Goal: Transaction & Acquisition: Obtain resource

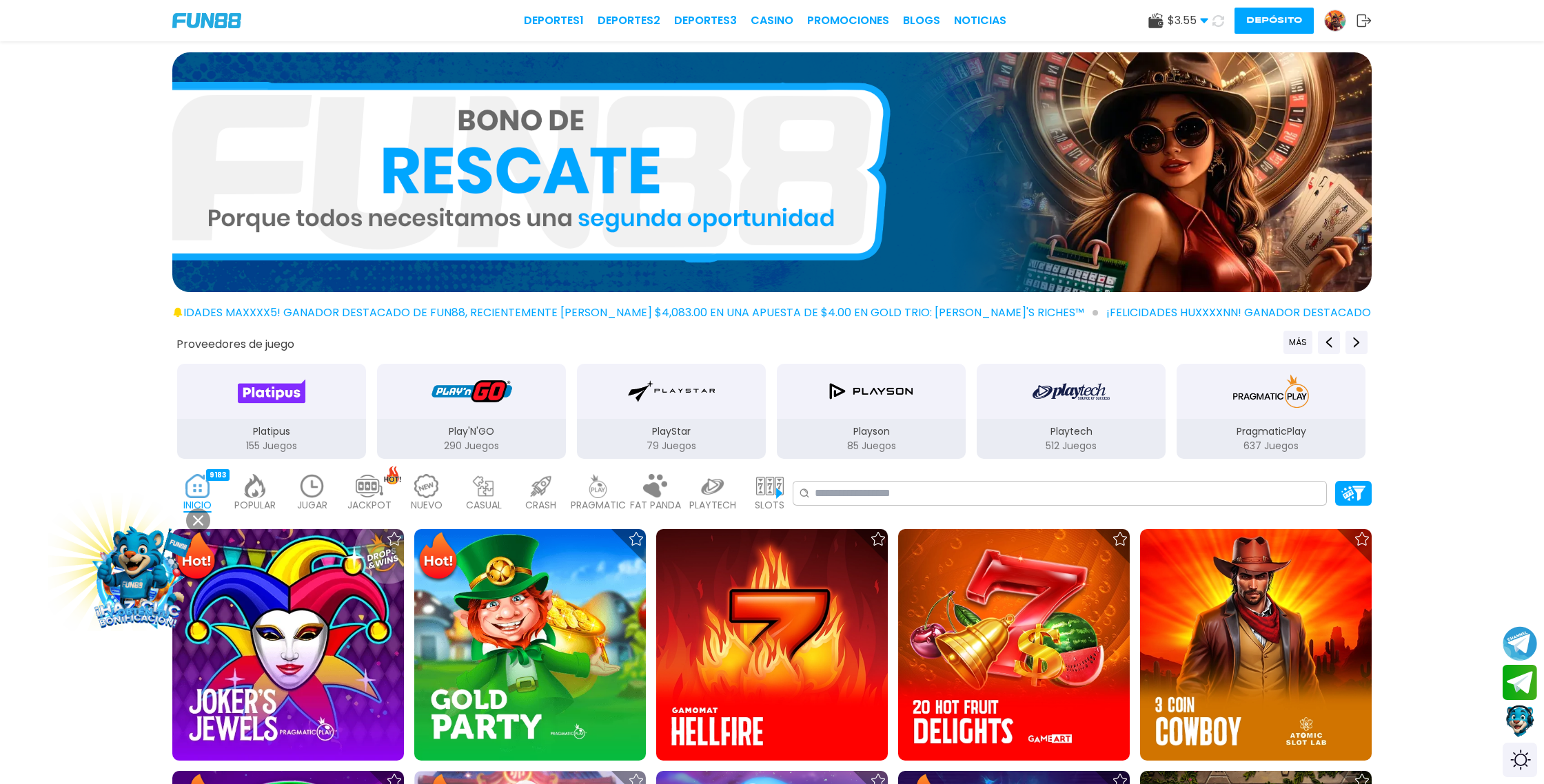
click at [1272, 23] on button "Depósito" at bounding box center [1274, 20] width 80 height 26
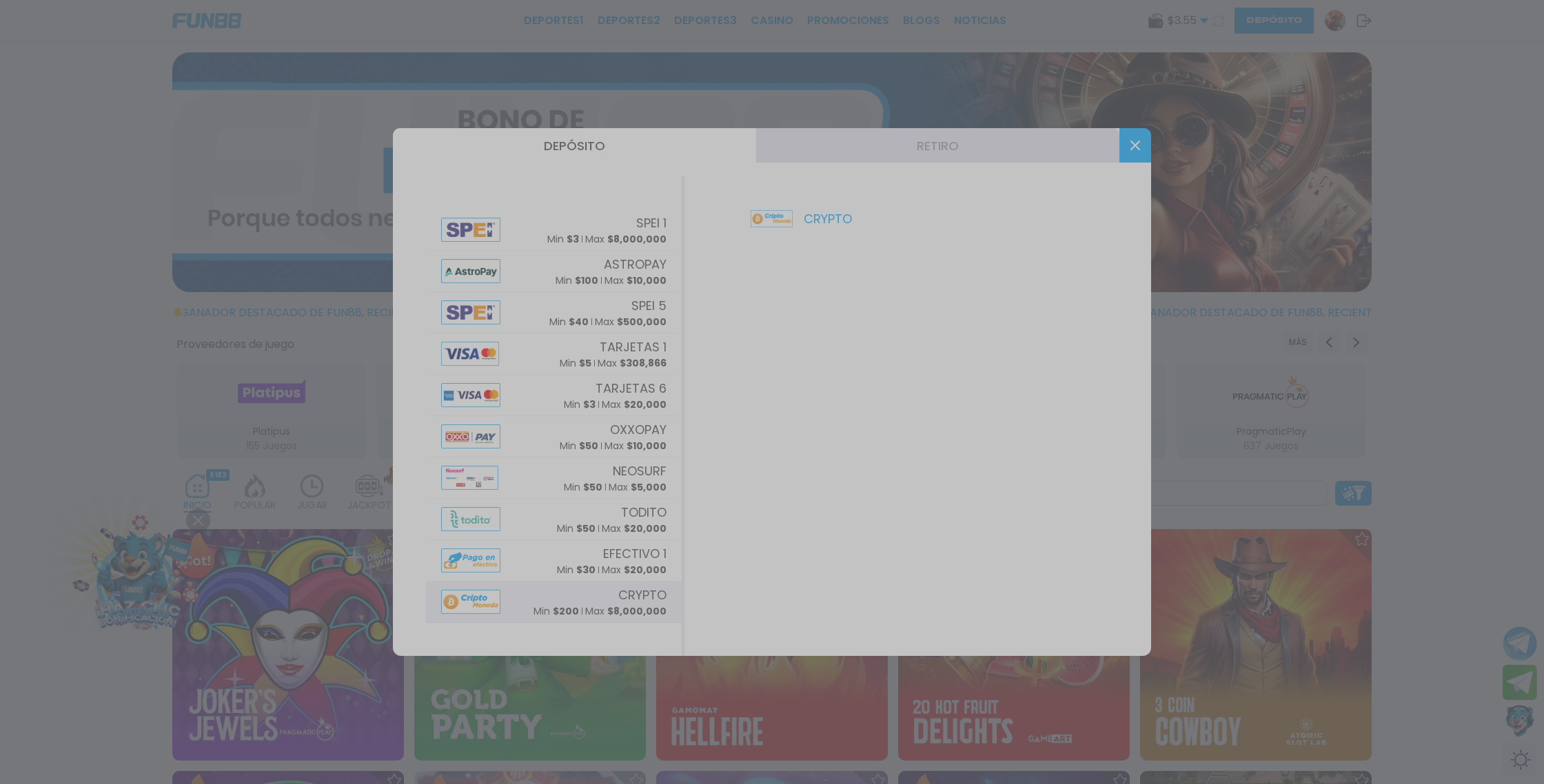
click at [530, 605] on div at bounding box center [772, 392] width 1544 height 784
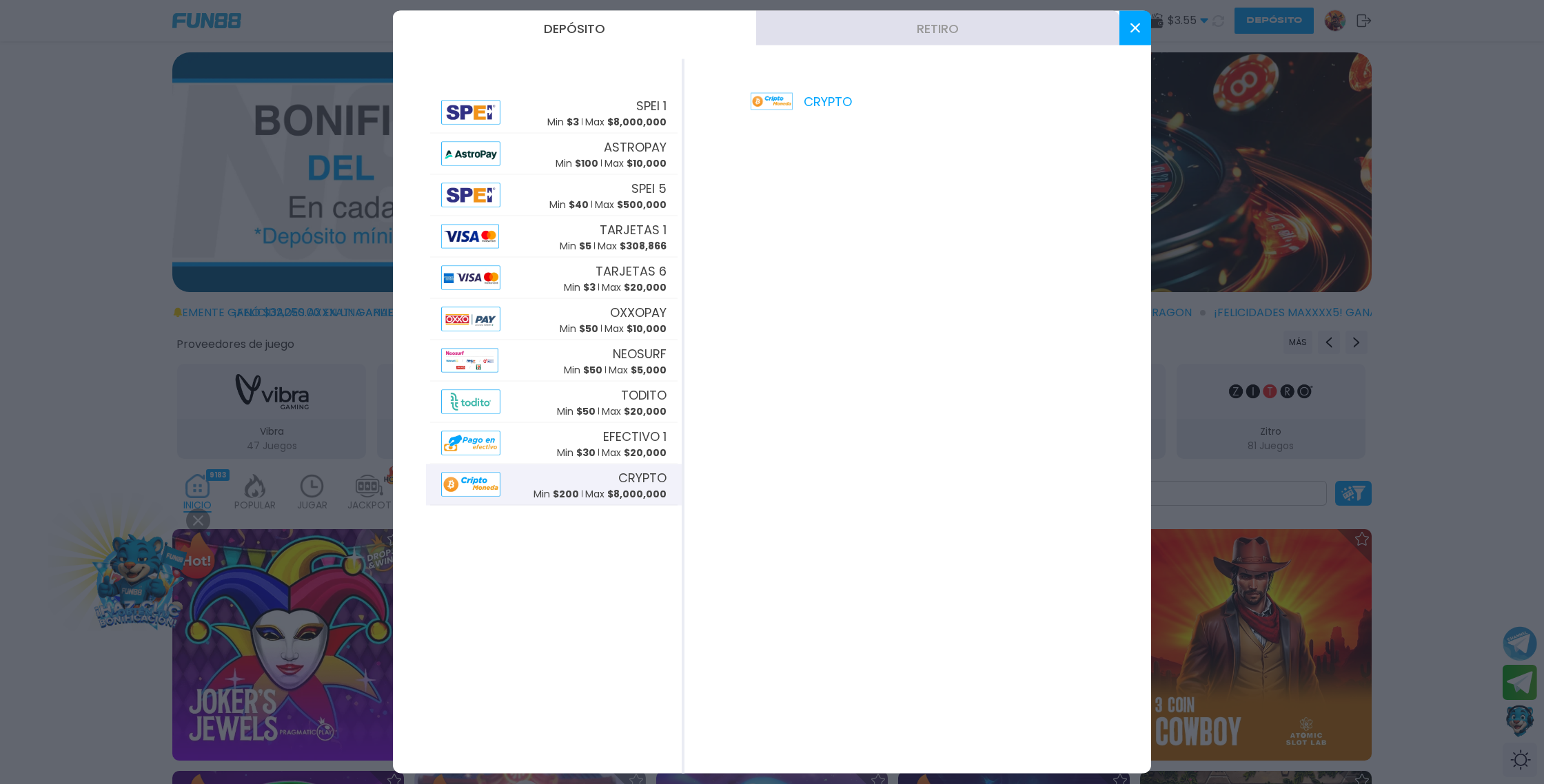
click at [1137, 30] on use at bounding box center [1135, 28] width 10 height 10
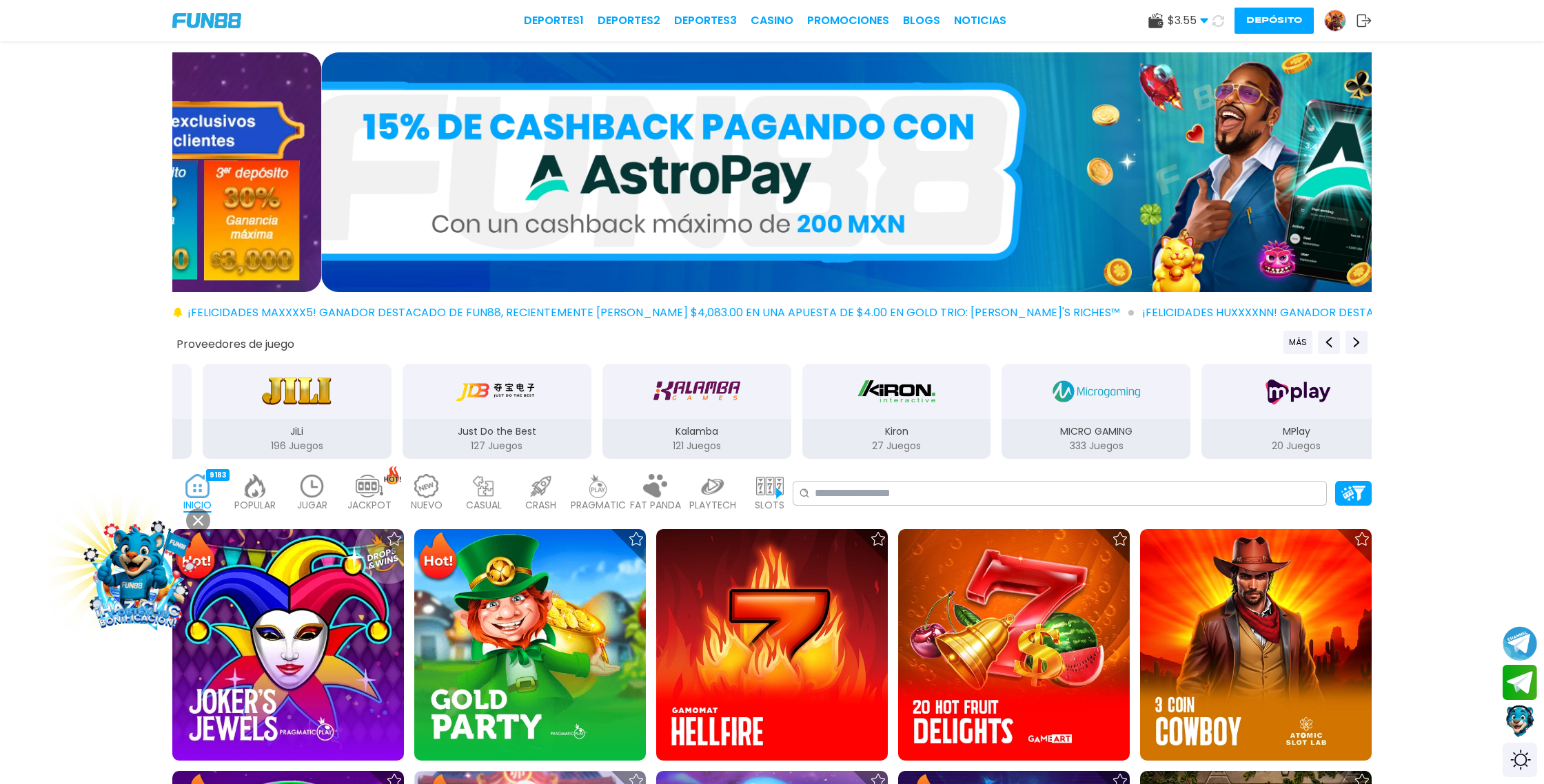
click at [1281, 25] on button "Depósito" at bounding box center [1274, 20] width 80 height 26
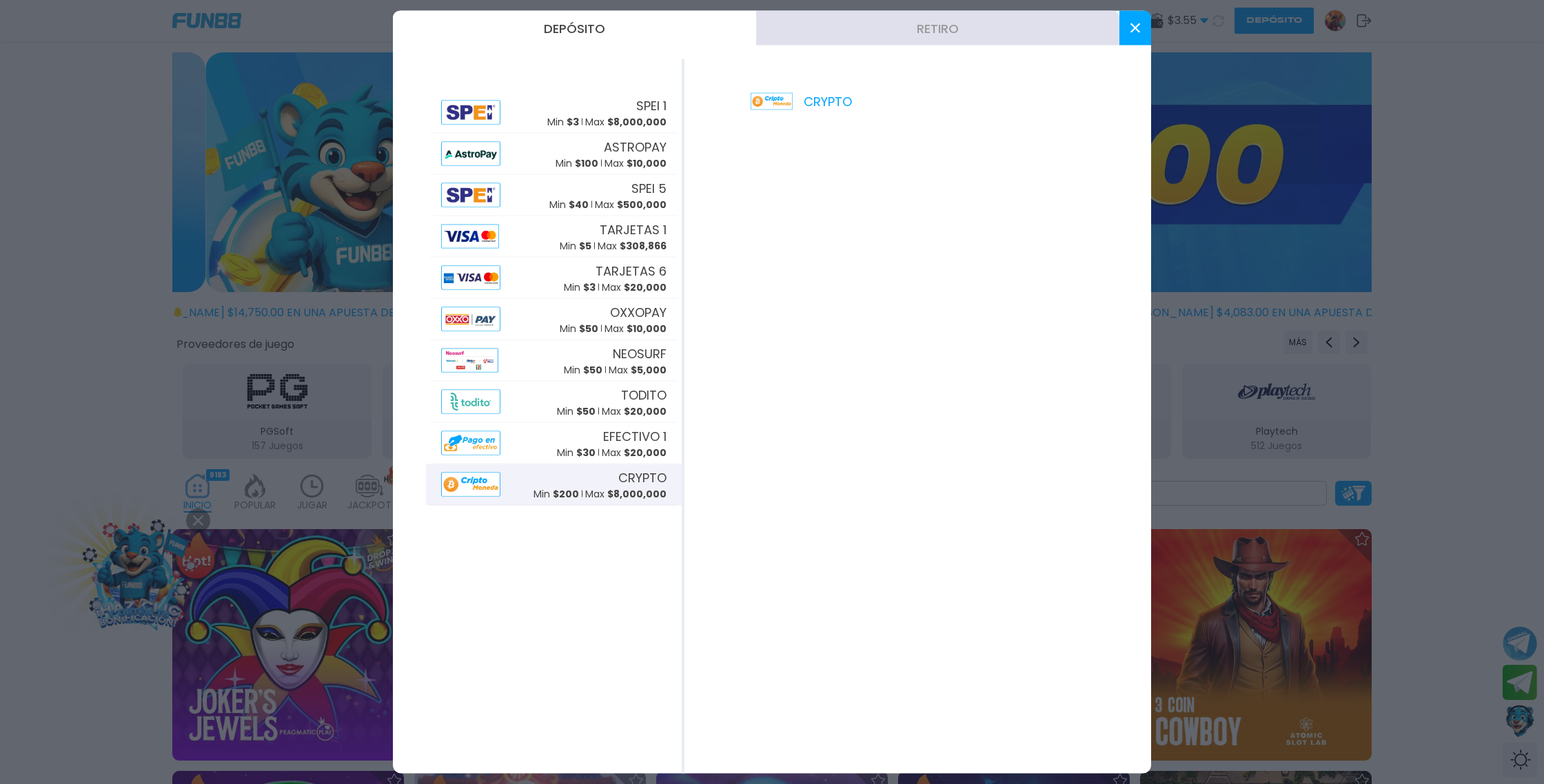
click at [1135, 33] on button at bounding box center [1135, 28] width 32 height 34
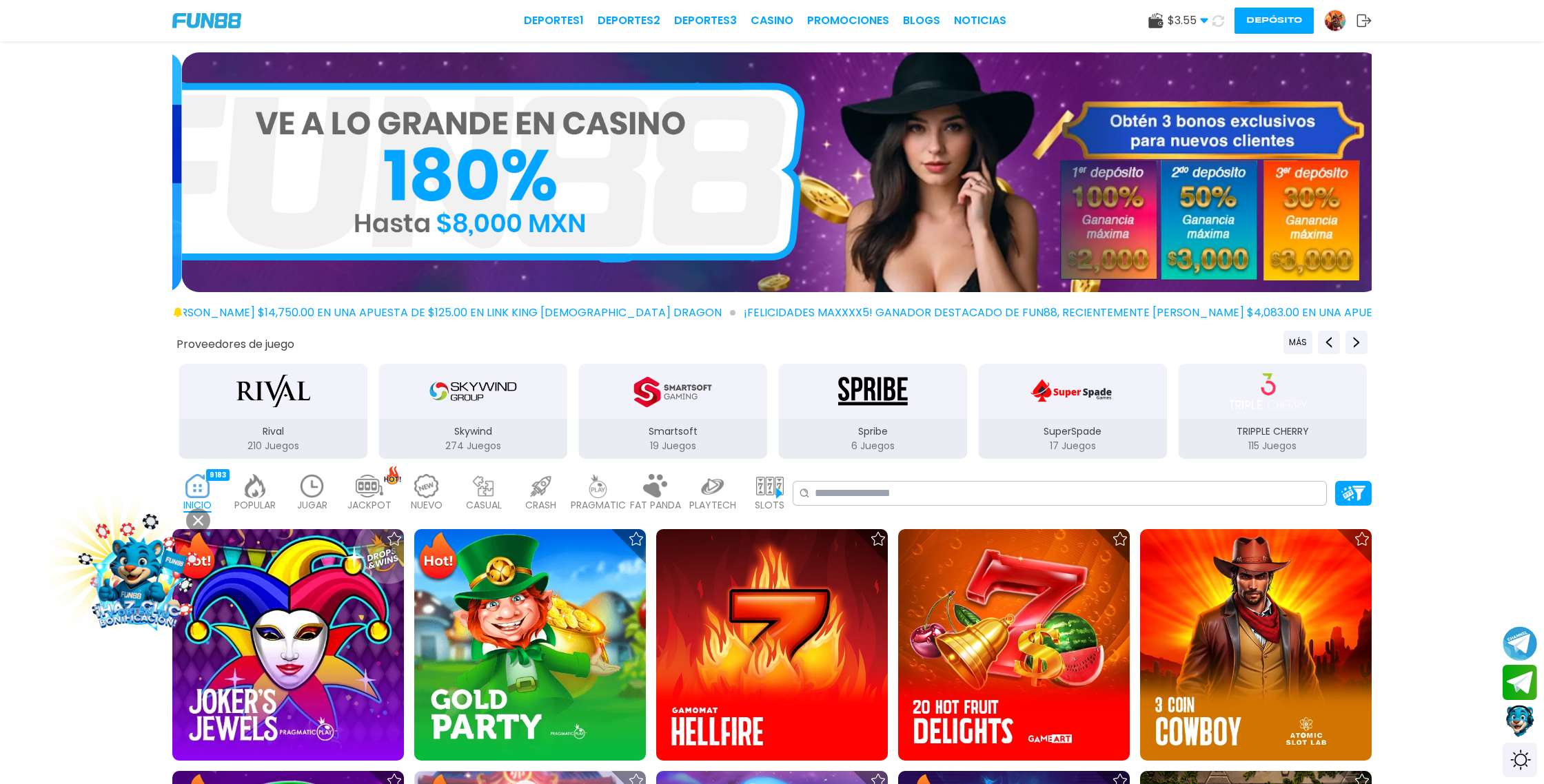
click at [1218, 22] on icon at bounding box center [1219, 21] width 12 height 12
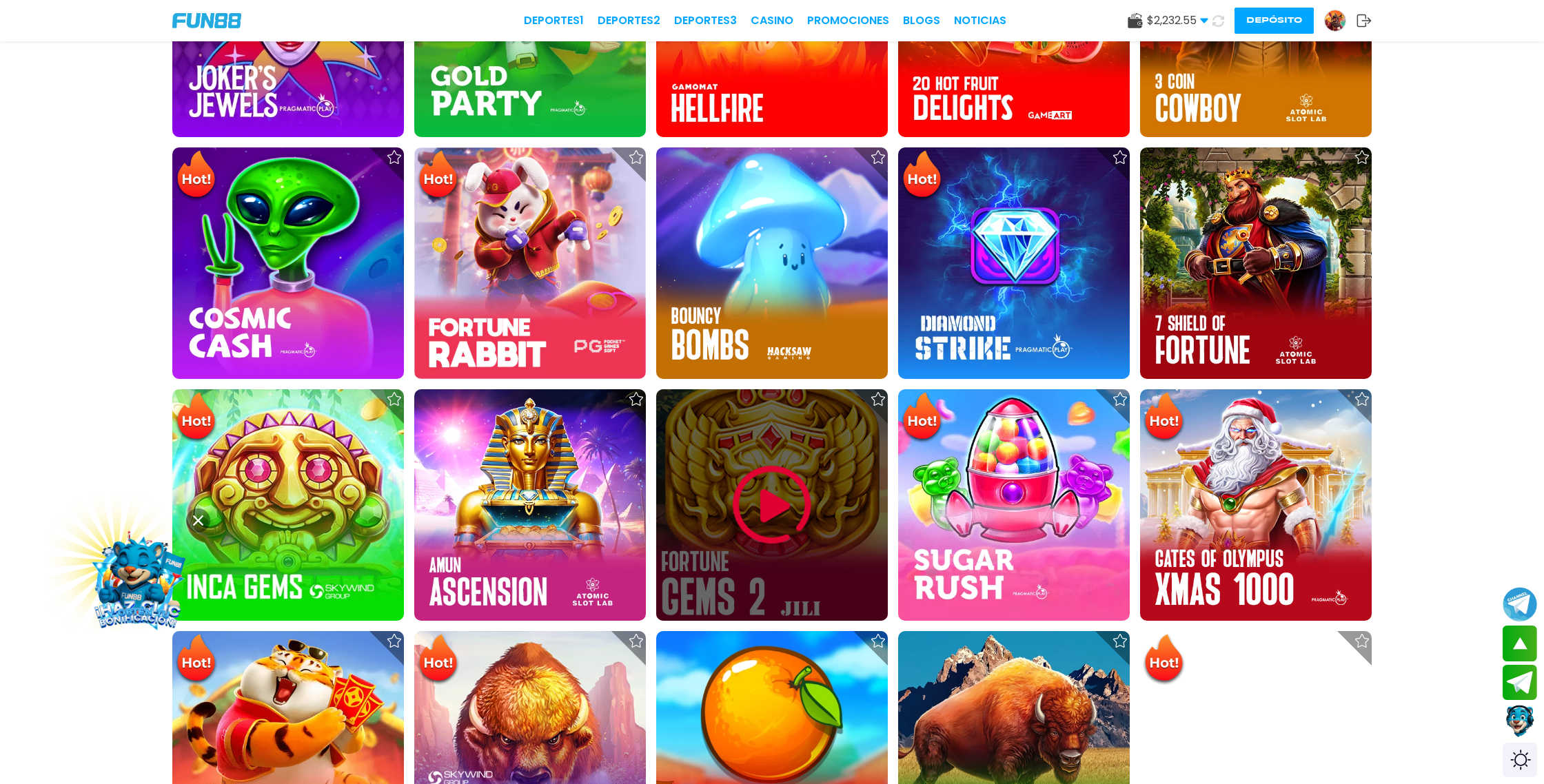
scroll to position [626, 0]
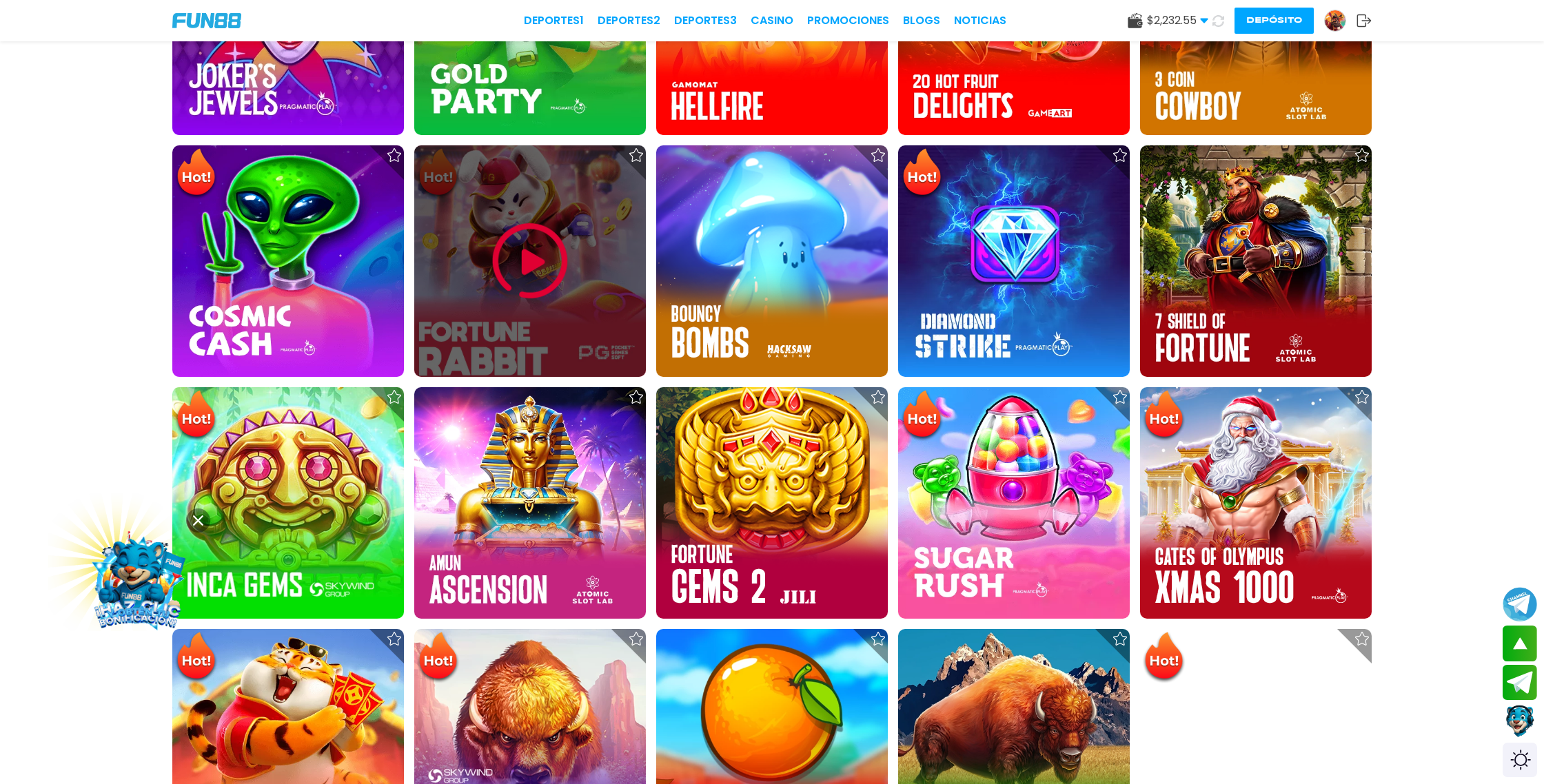
click at [534, 276] on img at bounding box center [530, 261] width 83 height 83
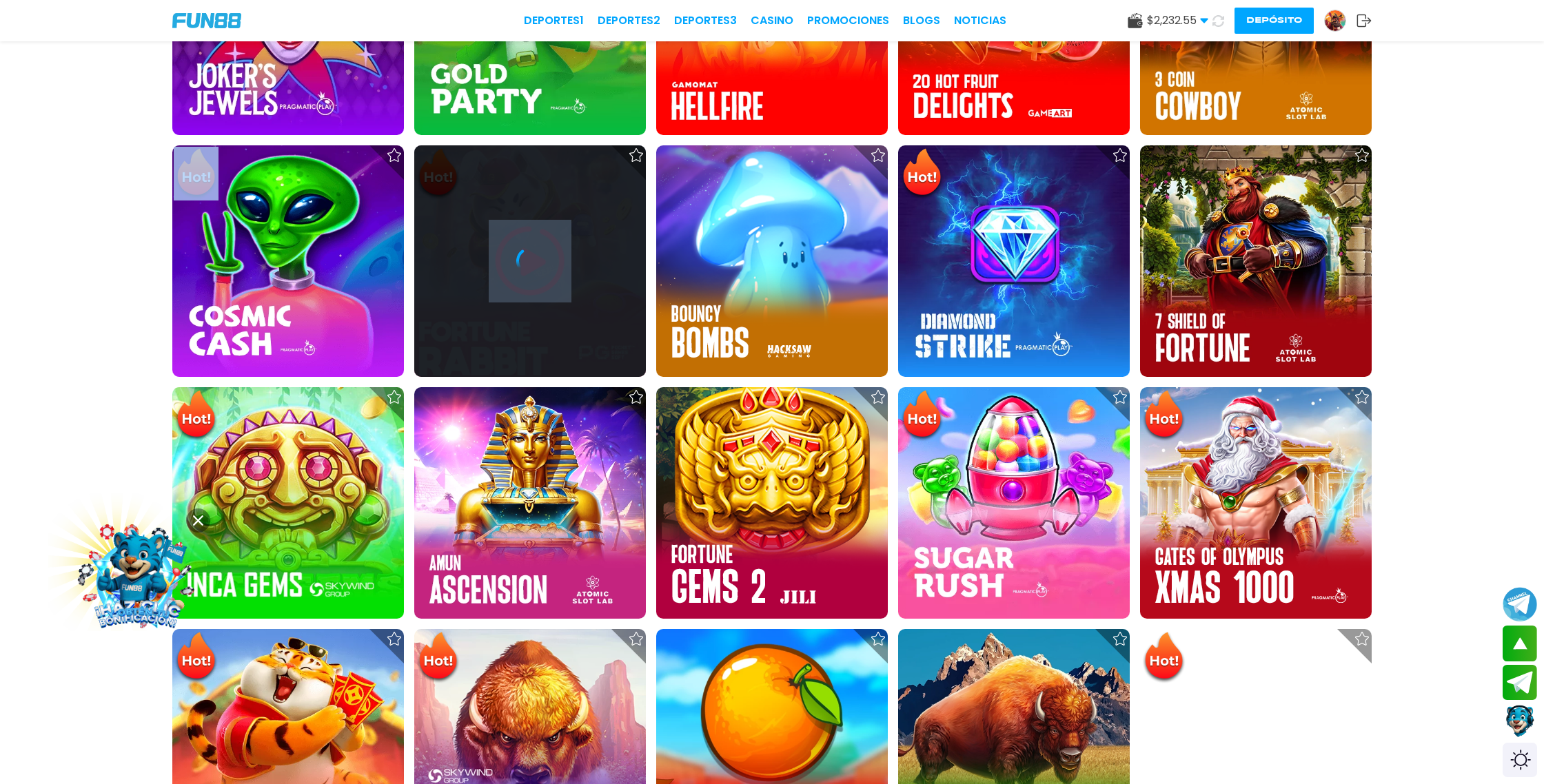
click at [534, 276] on div at bounding box center [530, 260] width 231 height 231
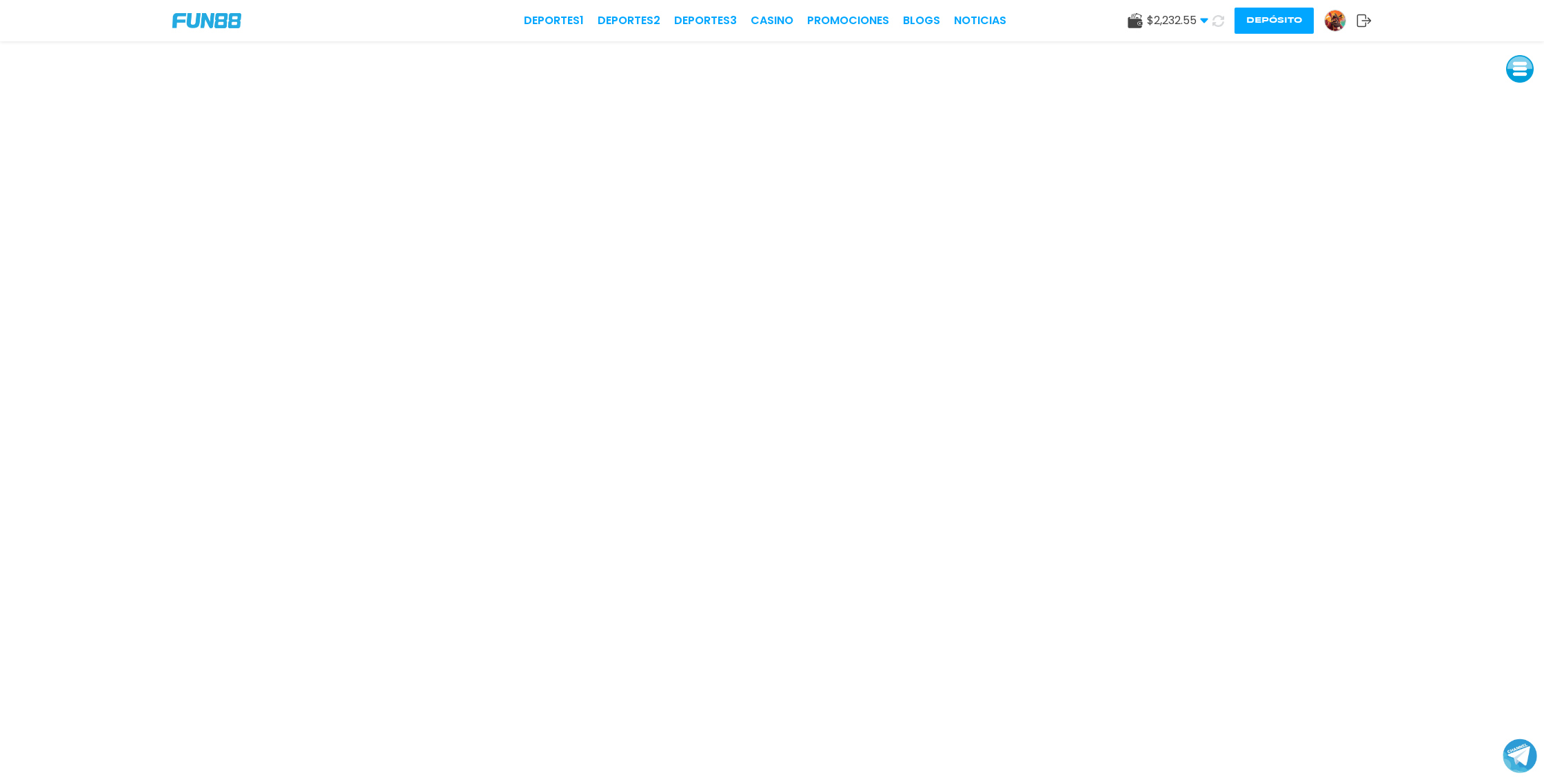
click at [1203, 19] on use at bounding box center [1204, 21] width 7 height 4
click at [1219, 21] on icon at bounding box center [1219, 21] width 12 height 12
click at [1339, 21] on img at bounding box center [1336, 21] width 21 height 21
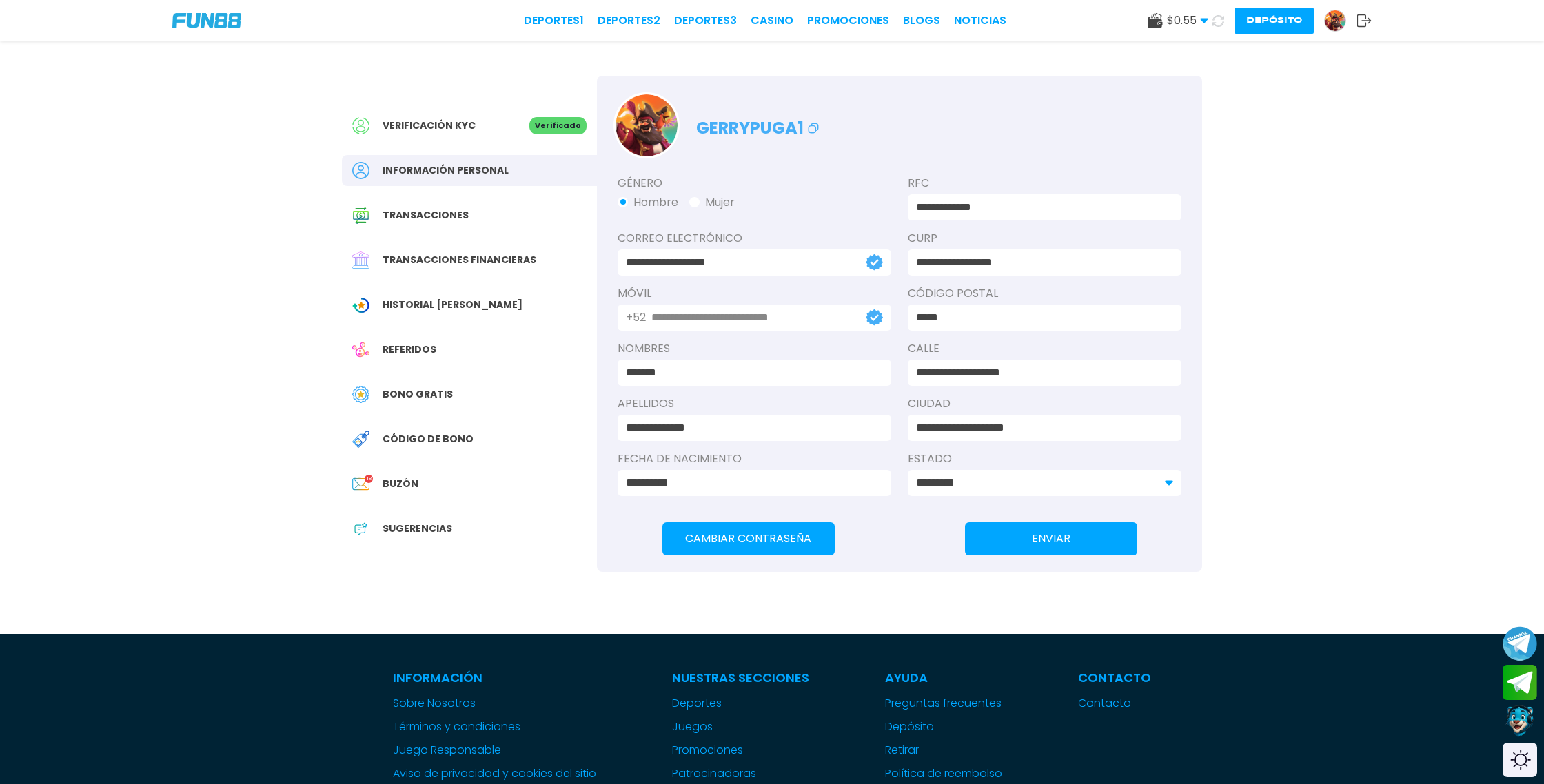
click at [419, 388] on span "Bono Gratis" at bounding box center [417, 394] width 70 height 14
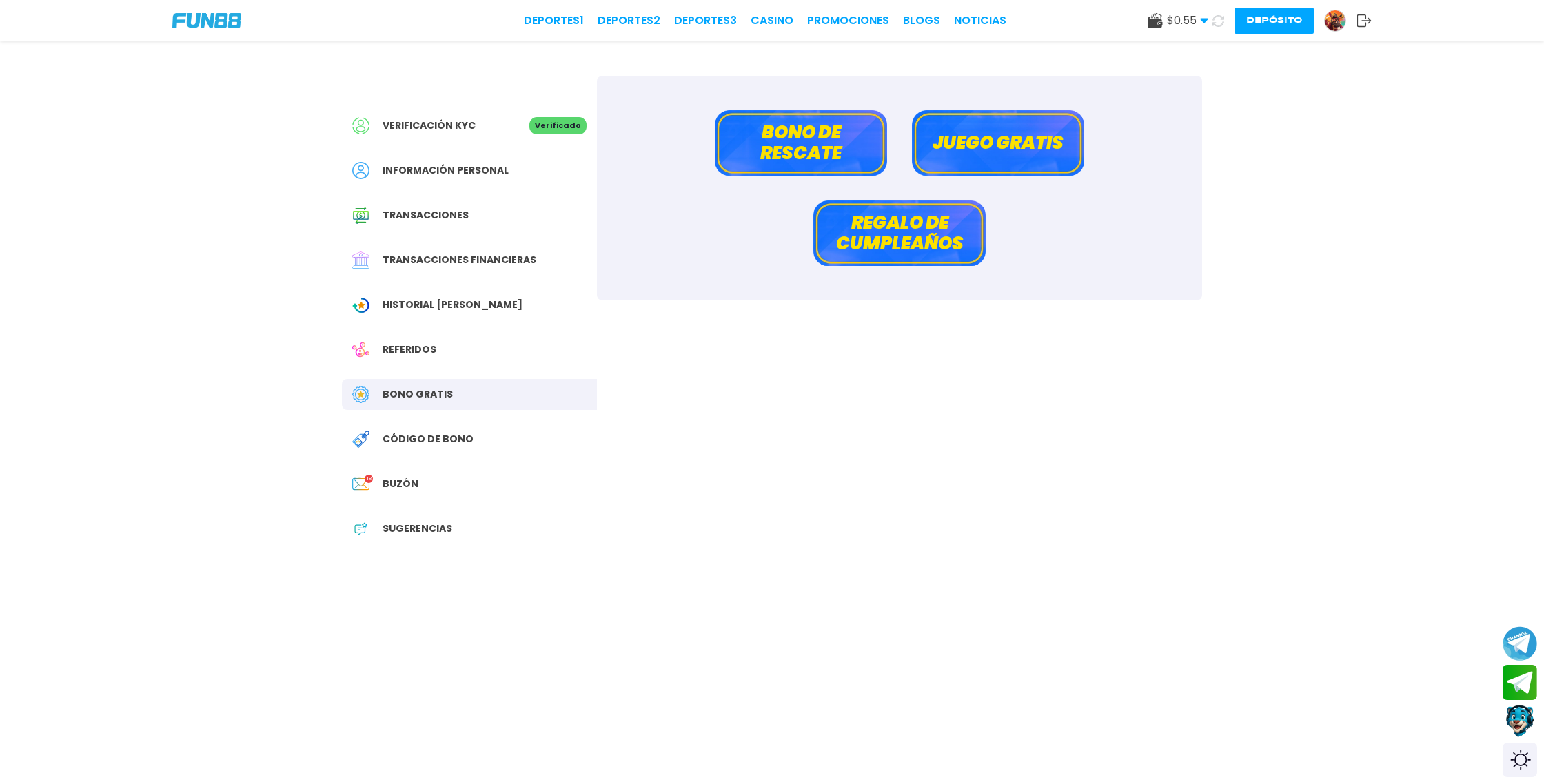
click at [797, 142] on button "Bono de rescate" at bounding box center [801, 143] width 173 height 65
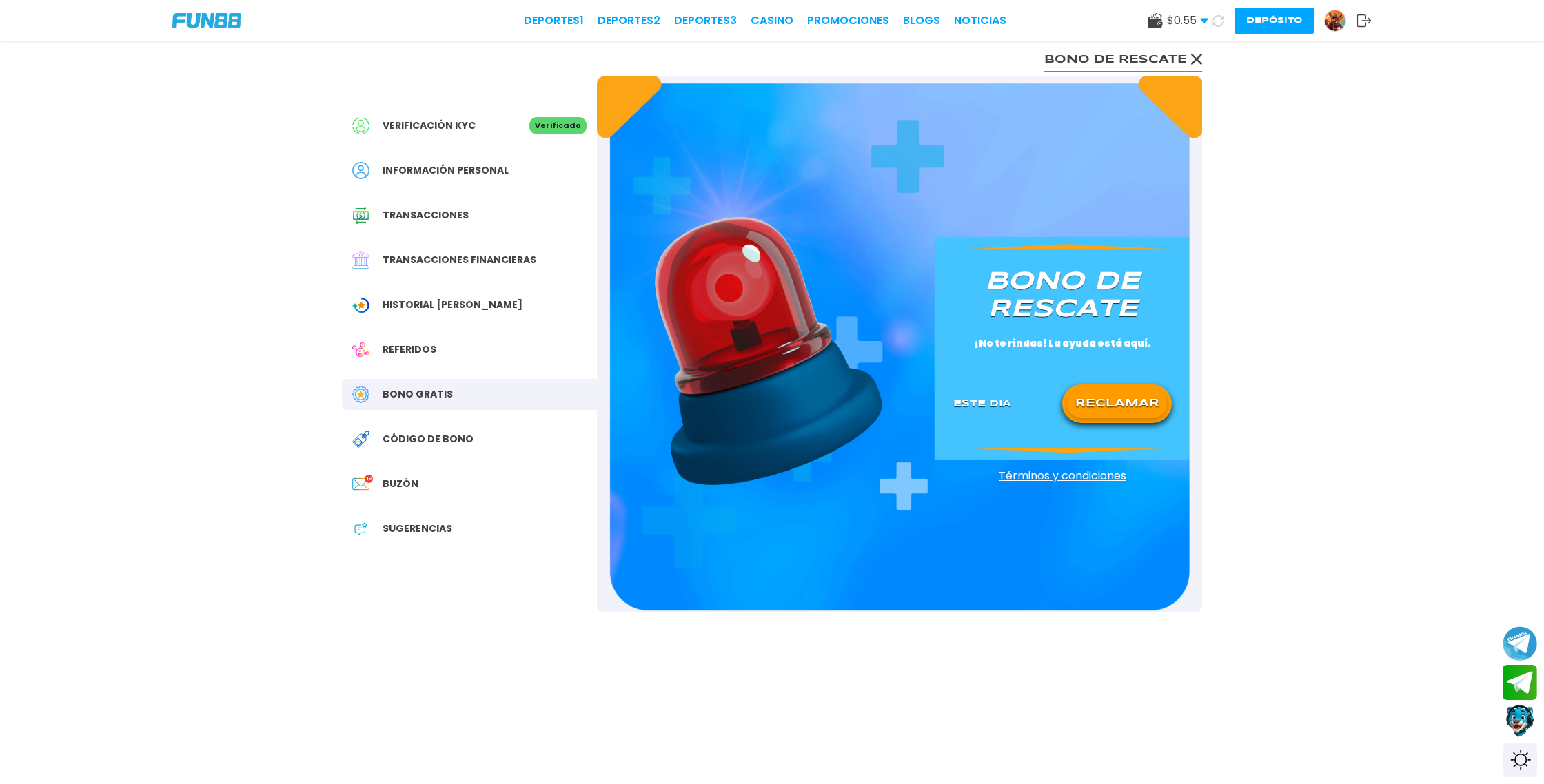
click at [1109, 408] on button "RECLAMAR" at bounding box center [1117, 403] width 100 height 29
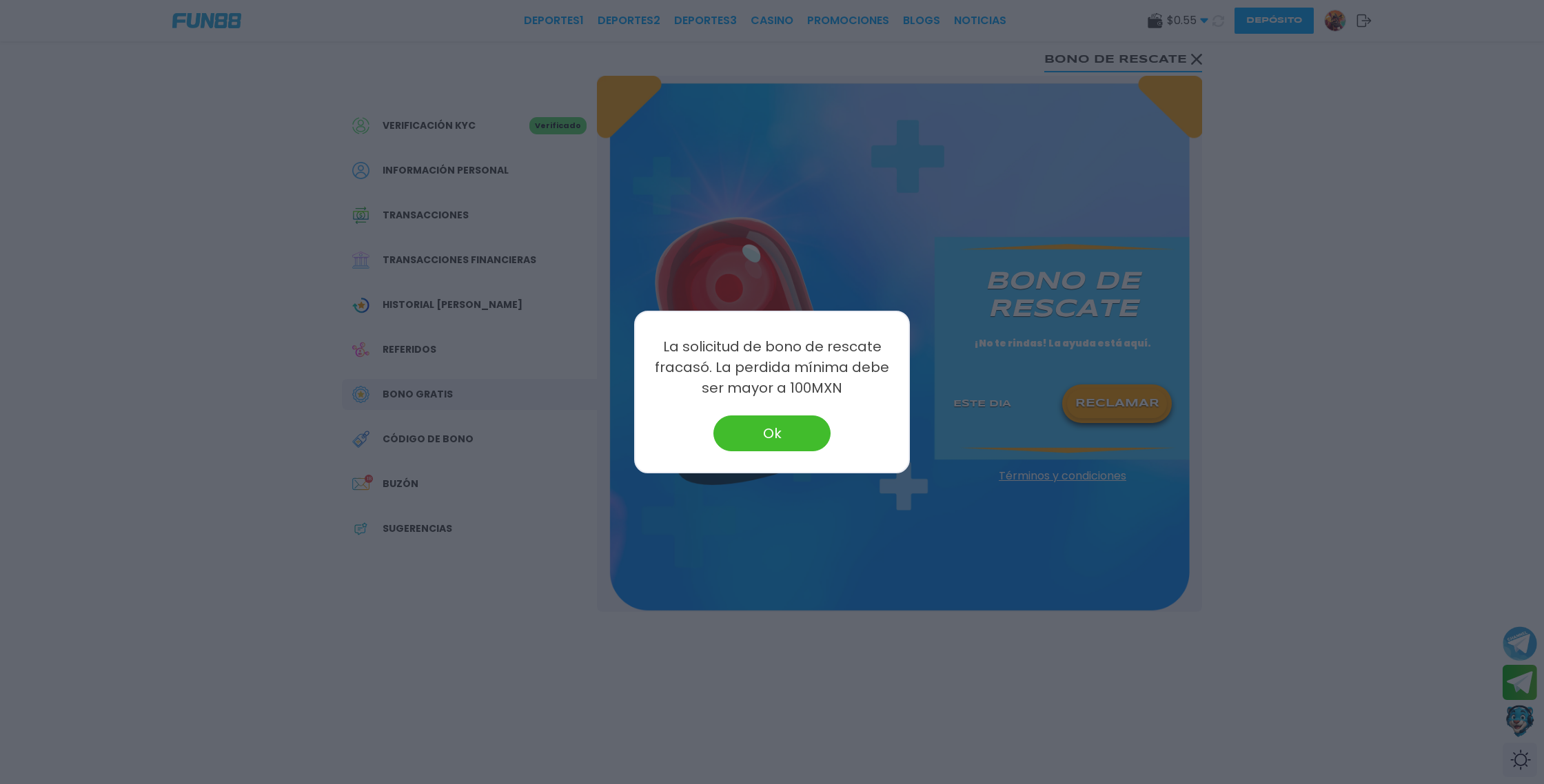
click at [791, 428] on button "Ok" at bounding box center [772, 434] width 117 height 36
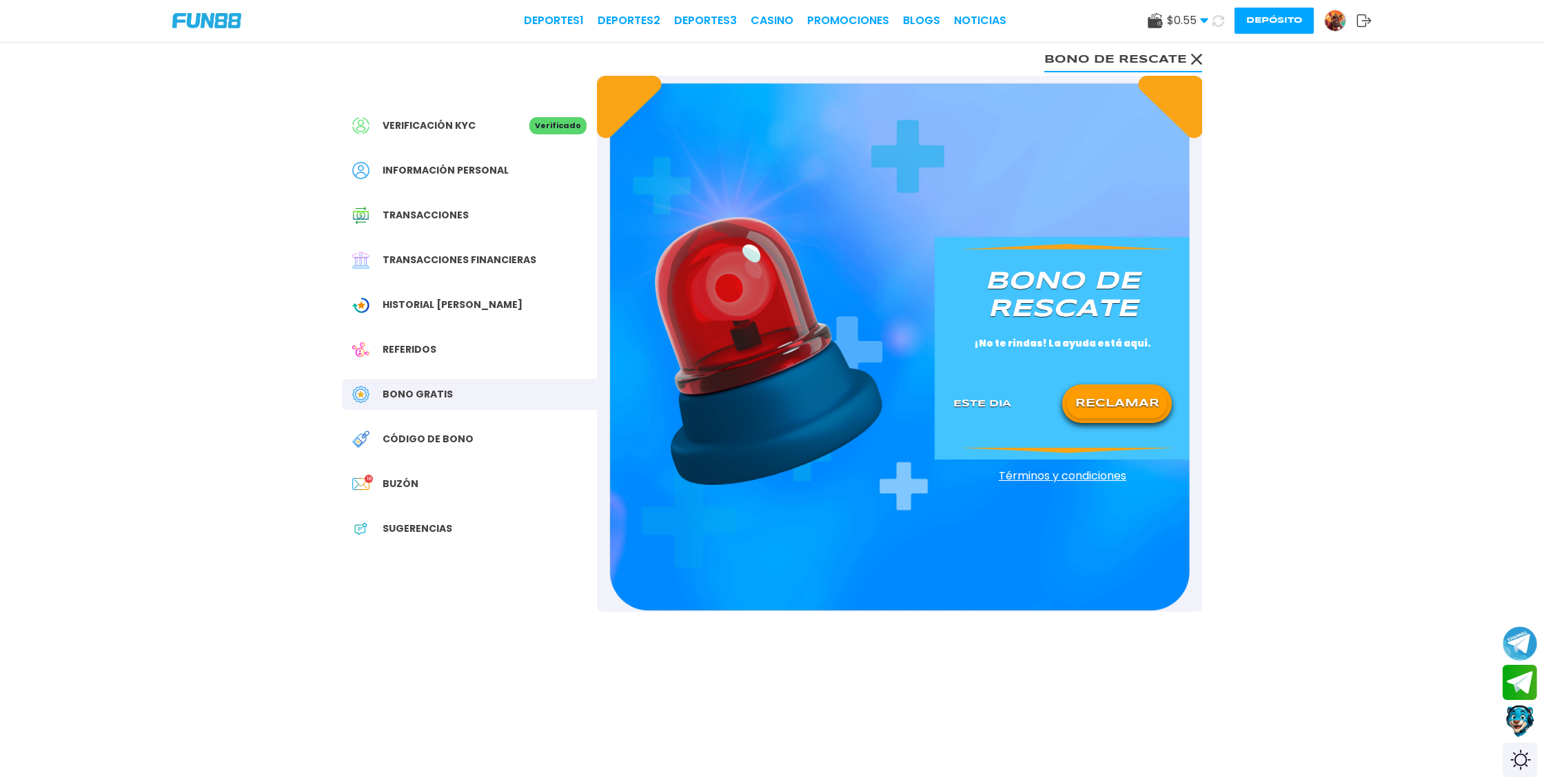
click at [1199, 62] on use at bounding box center [1197, 59] width 11 height 11
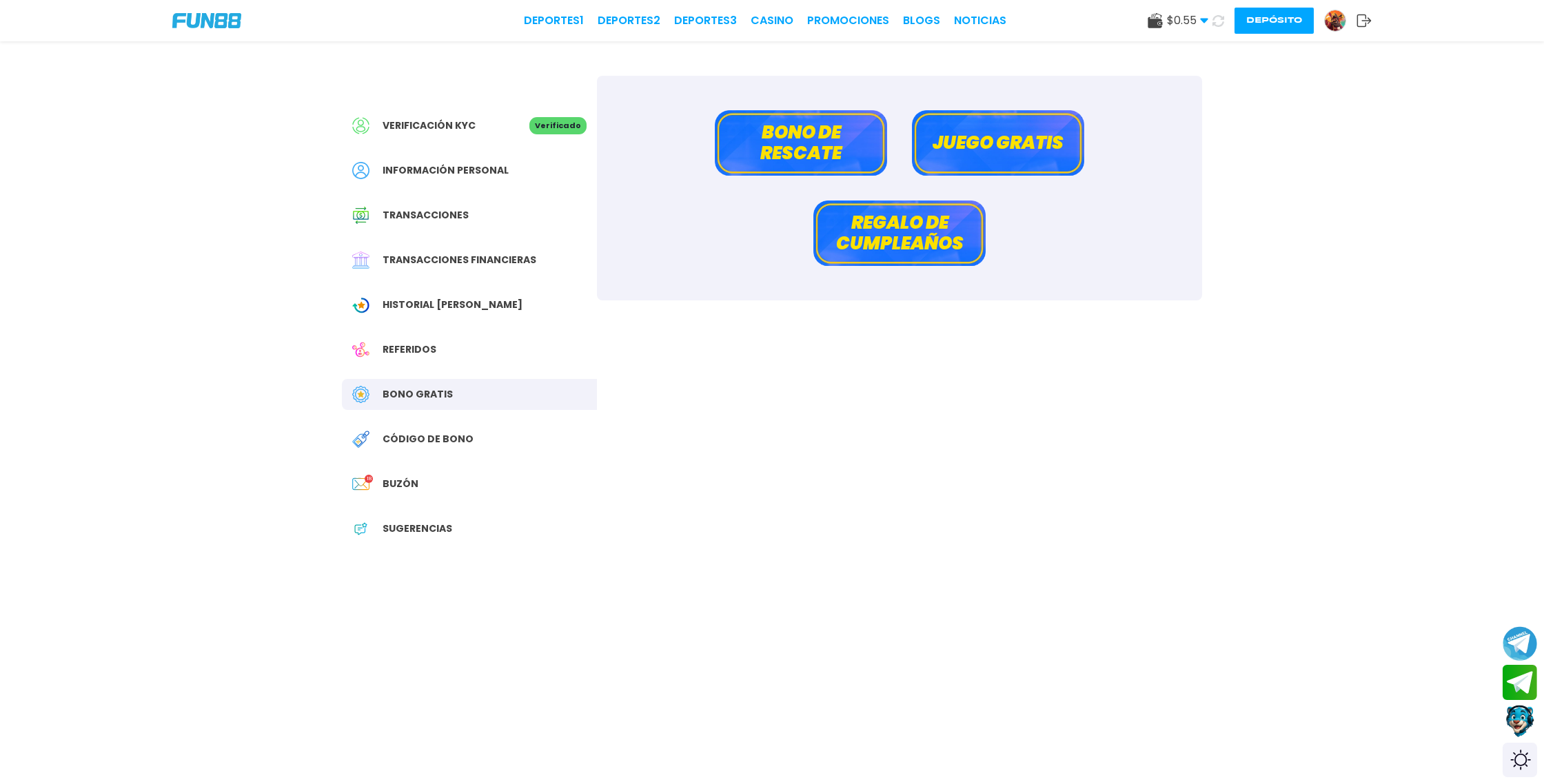
click at [1223, 23] on button at bounding box center [1218, 21] width 20 height 20
click at [781, 22] on link "CASINO" at bounding box center [772, 21] width 42 height 16
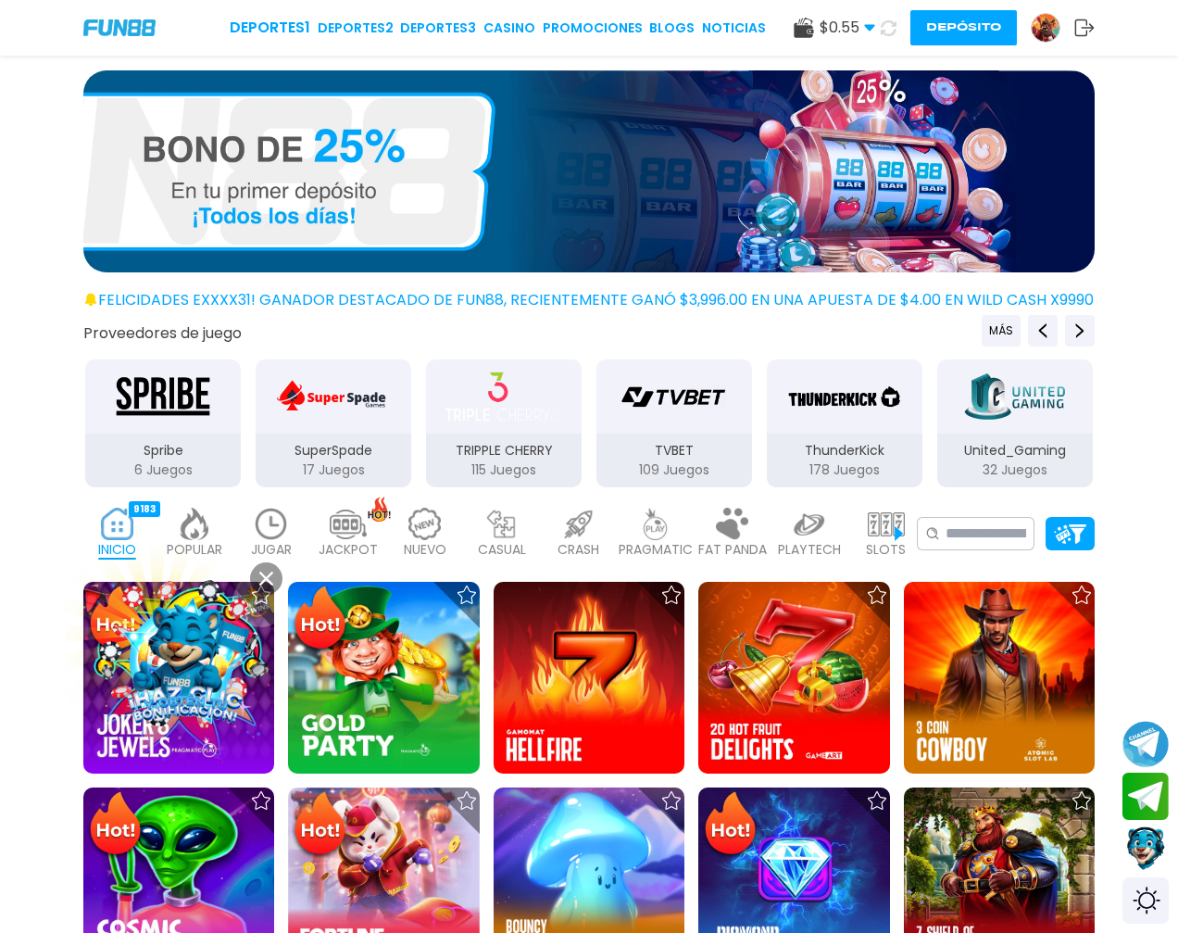
click at [984, 19] on button "Depósito" at bounding box center [964, 27] width 107 height 35
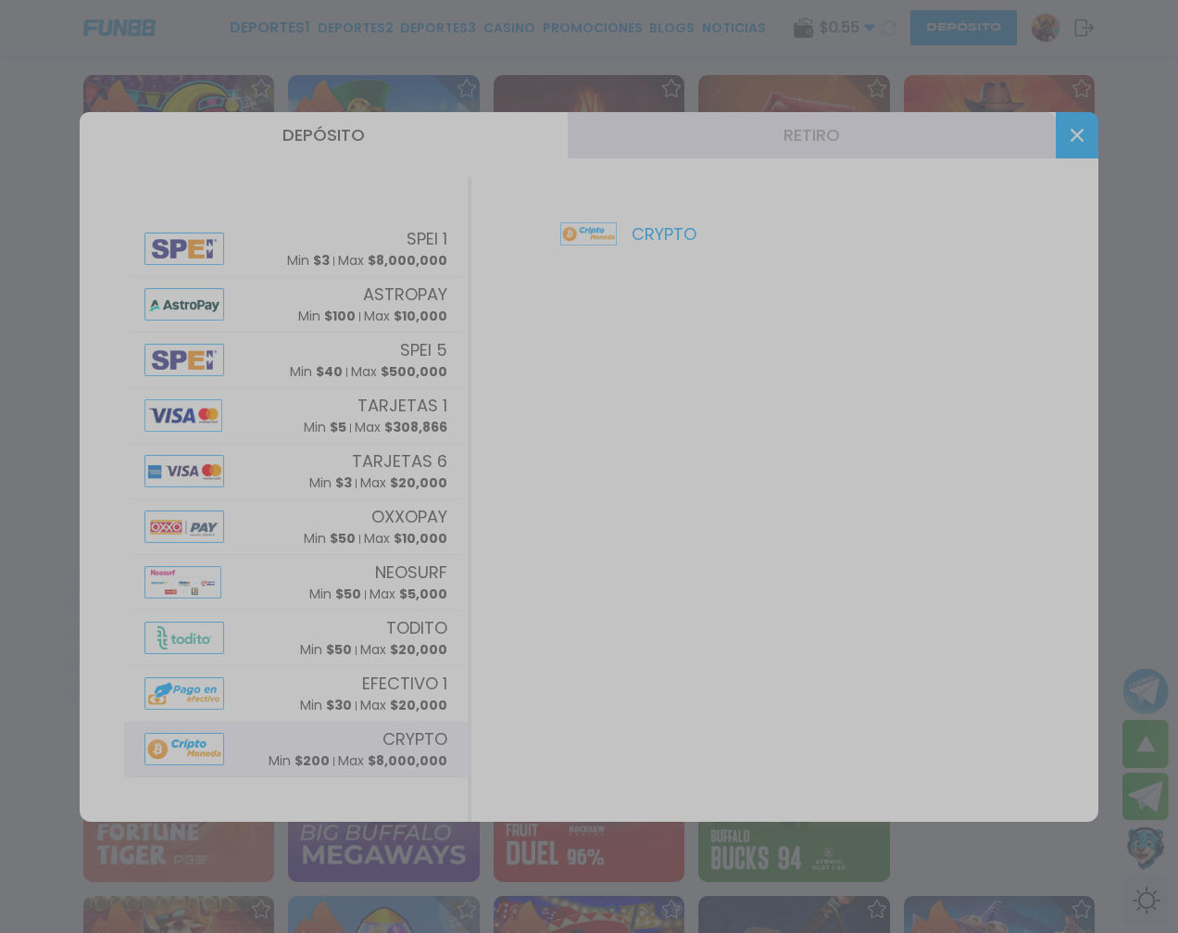
scroll to position [522, 0]
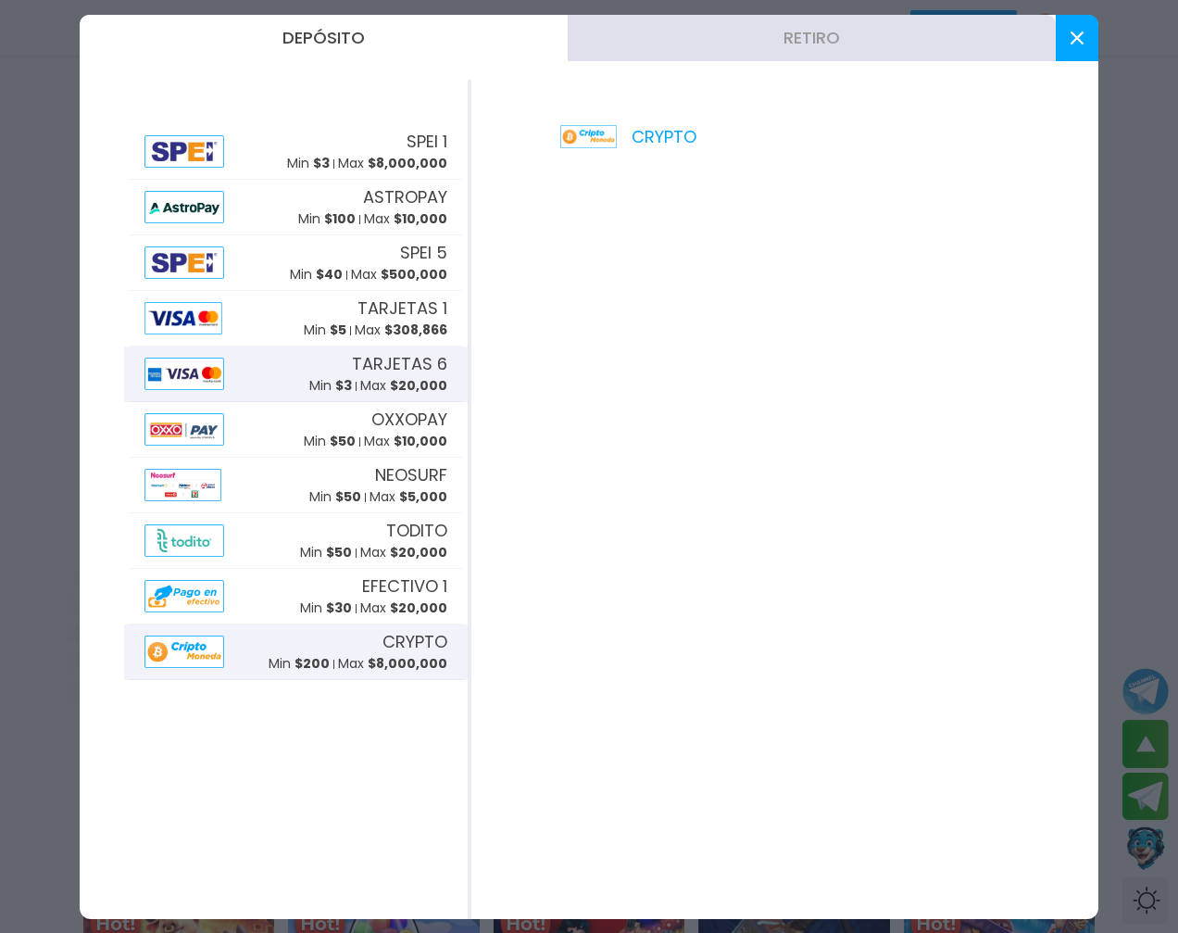
click at [348, 382] on span "$ 3" at bounding box center [343, 385] width 17 height 19
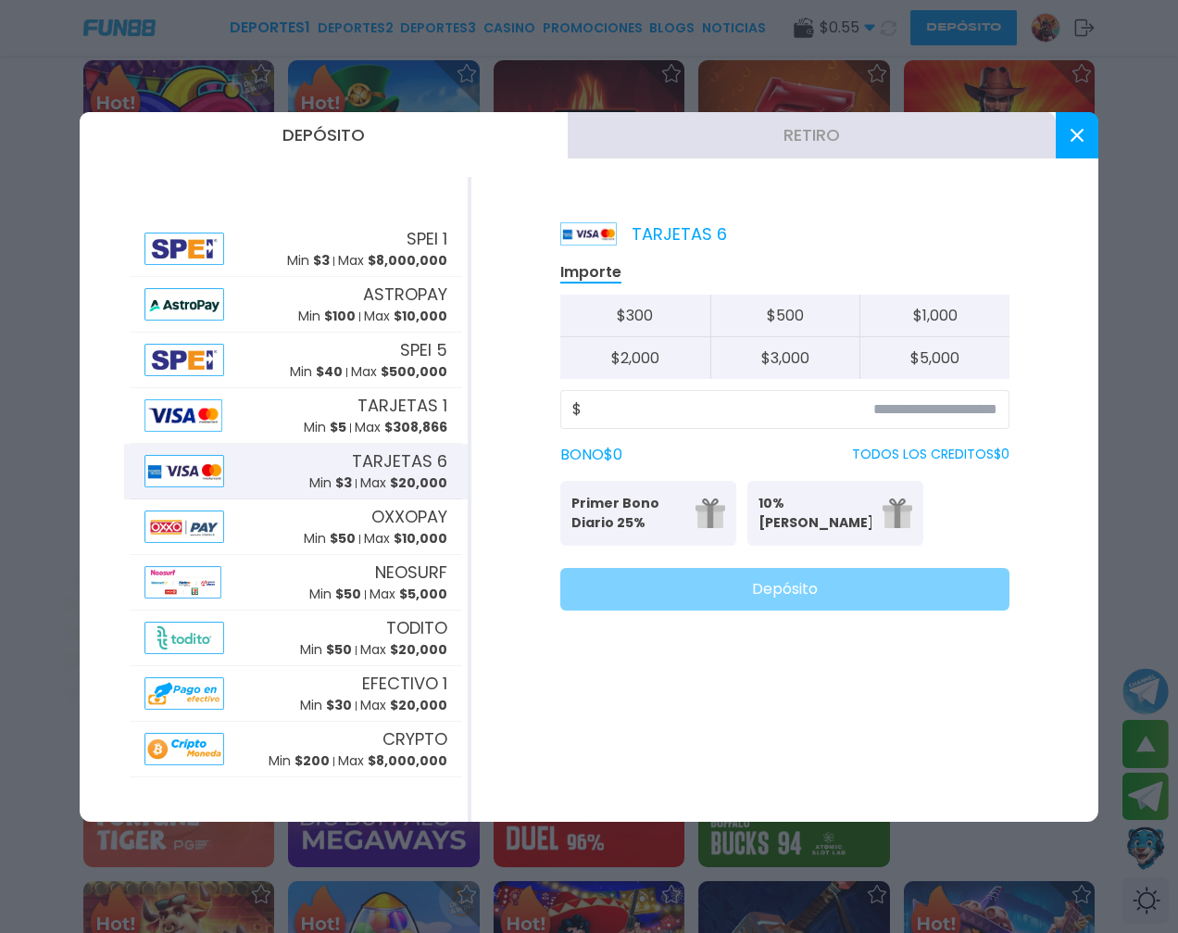
click at [927, 357] on button "$ 5,000" at bounding box center [935, 358] width 150 height 42
type input "*****"
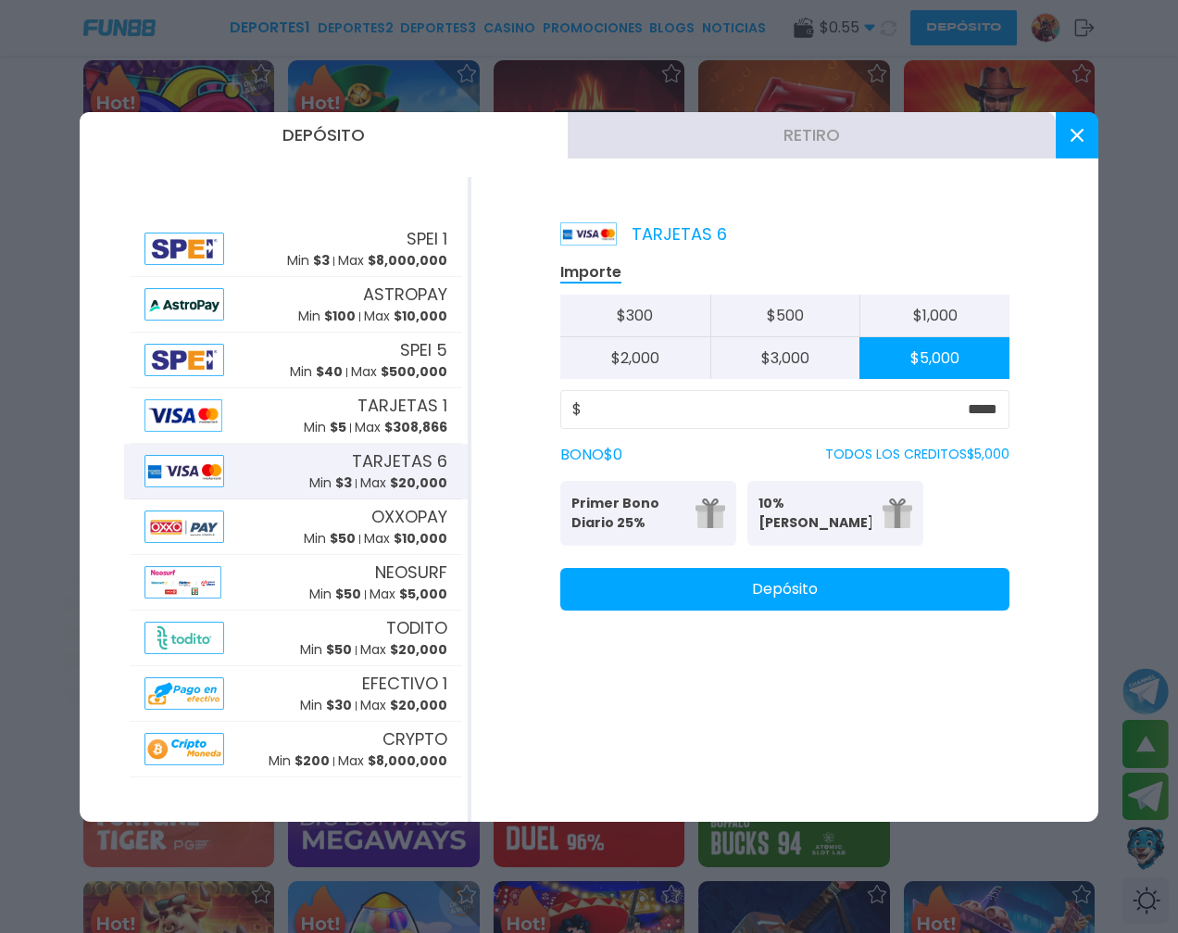
click at [774, 605] on button "Depósito" at bounding box center [784, 589] width 449 height 43
